Goal: Use online tool/utility: Utilize a website feature to perform a specific function

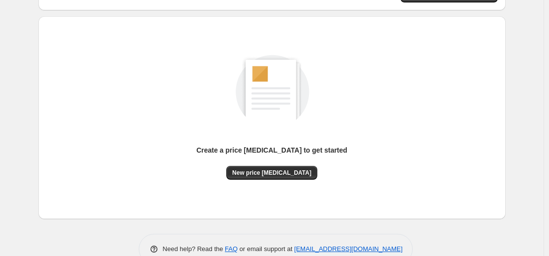
scroll to position [98, 0]
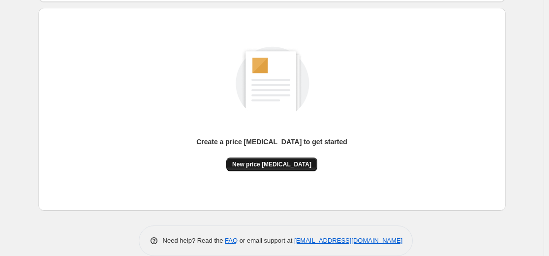
click at [300, 157] on button "New price change job" at bounding box center [271, 164] width 91 height 14
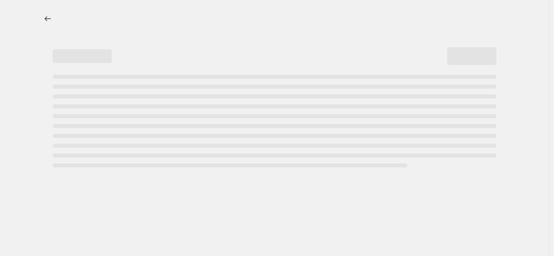
select select "percentage"
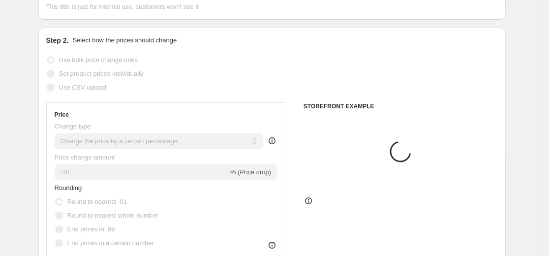
scroll to position [197, 0]
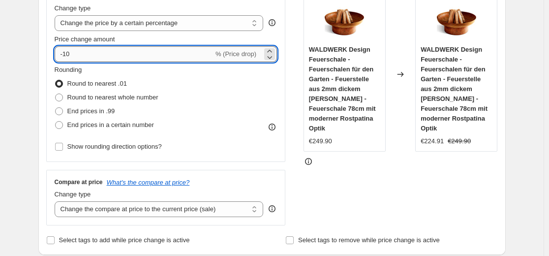
click at [133, 55] on input "-10" at bounding box center [134, 54] width 159 height 16
type input "-1"
type input "-35"
click at [268, 6] on div "Change type Change the price to a certain amount Change the price by a certain …" at bounding box center [166, 17] width 223 height 28
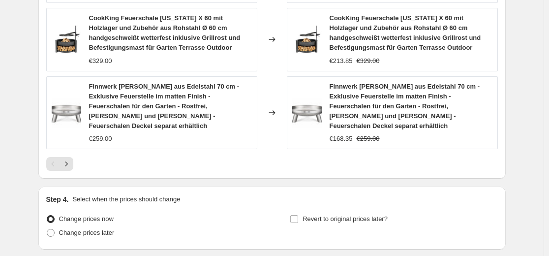
scroll to position [813, 0]
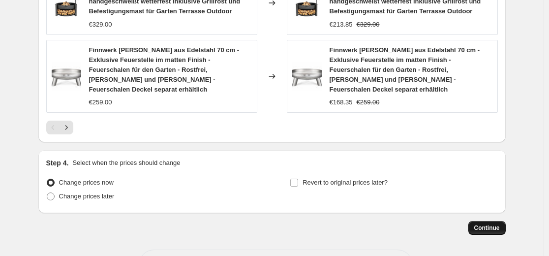
click at [484, 224] on span "Continue" at bounding box center [487, 228] width 26 height 8
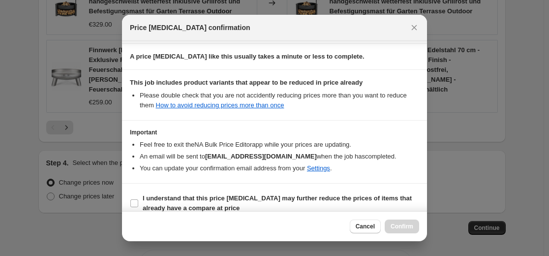
scroll to position [148, 0]
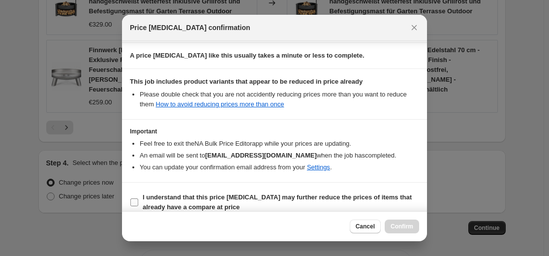
click at [284, 197] on b "I understand that this price change job may further reduce the prices of items …" at bounding box center [277, 201] width 269 height 17
click at [138, 198] on input "I understand that this price change job may further reduce the prices of items …" at bounding box center [134, 202] width 8 height 8
checkbox input "true"
click at [399, 228] on span "Confirm" at bounding box center [402, 226] width 23 height 8
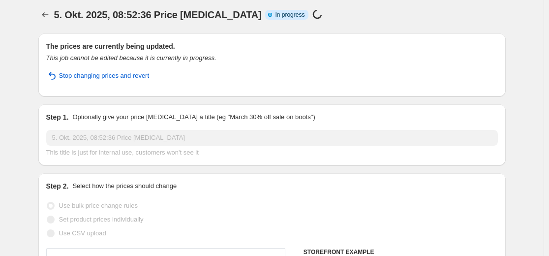
scroll to position [2, 0]
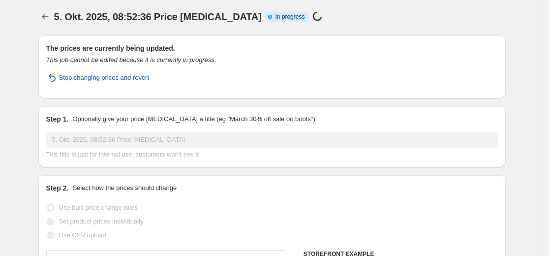
select select "percentage"
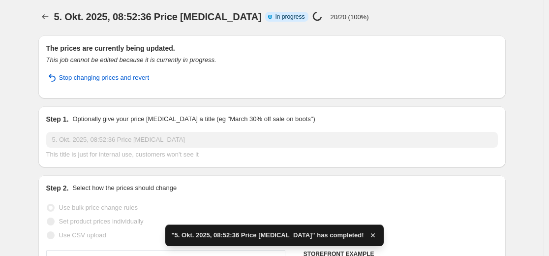
scroll to position [0, 0]
